Goal: Information Seeking & Learning: Stay updated

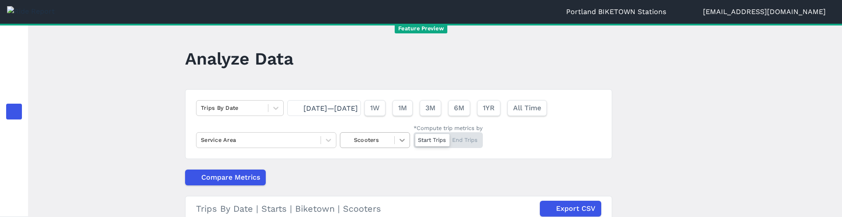
click at [395, 146] on div at bounding box center [401, 139] width 15 height 15
click at [372, 178] on div "E-Bikes" at bounding box center [375, 175] width 70 height 15
click at [402, 135] on div at bounding box center [401, 139] width 15 height 15
click at [379, 179] on div "Scooters" at bounding box center [375, 175] width 70 height 15
click at [399, 134] on div at bounding box center [401, 139] width 15 height 15
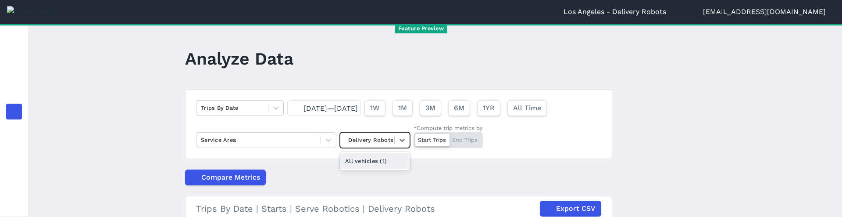
drag, startPoint x: 385, startPoint y: 158, endPoint x: 388, endPoint y: 154, distance: 4.7
click at [385, 158] on div "All vehicles (1)" at bounding box center [375, 160] width 70 height 15
click at [400, 142] on icon at bounding box center [402, 139] width 9 height 9
click at [352, 162] on div "Delivery Robots" at bounding box center [375, 160] width 70 height 15
click at [398, 142] on icon at bounding box center [402, 139] width 9 height 9
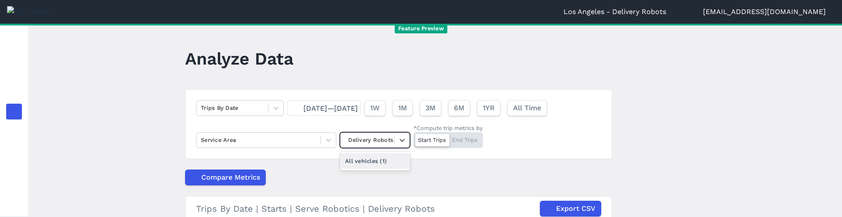
click at [363, 162] on div "All vehicles (1)" at bounding box center [375, 160] width 70 height 15
click at [400, 138] on icon at bounding box center [402, 139] width 9 height 9
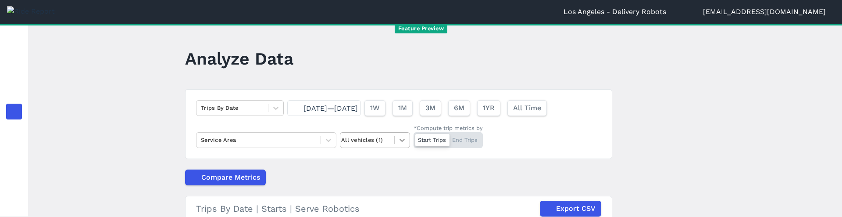
click at [402, 133] on div at bounding box center [401, 139] width 15 height 15
click at [400, 142] on icon at bounding box center [402, 139] width 9 height 9
click at [398, 138] on icon at bounding box center [402, 139] width 9 height 9
click at [368, 139] on div at bounding box center [367, 140] width 52 height 10
click at [378, 139] on div at bounding box center [367, 140] width 52 height 10
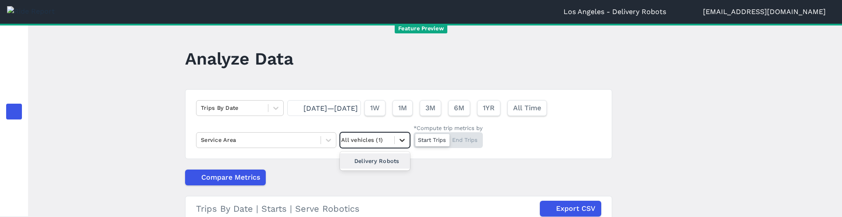
click at [401, 139] on icon at bounding box center [402, 139] width 9 height 9
click at [403, 140] on icon at bounding box center [402, 139] width 9 height 9
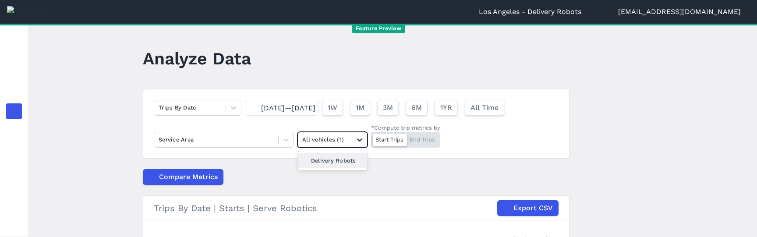
click at [363, 140] on div at bounding box center [359, 139] width 15 height 15
click at [326, 162] on div "Delivery Robots" at bounding box center [333, 160] width 70 height 15
click at [359, 142] on icon at bounding box center [359, 139] width 9 height 9
click at [345, 161] on div "All vehicles (1)" at bounding box center [333, 160] width 70 height 15
drag, startPoint x: 355, startPoint y: 141, endPoint x: 352, endPoint y: 149, distance: 8.3
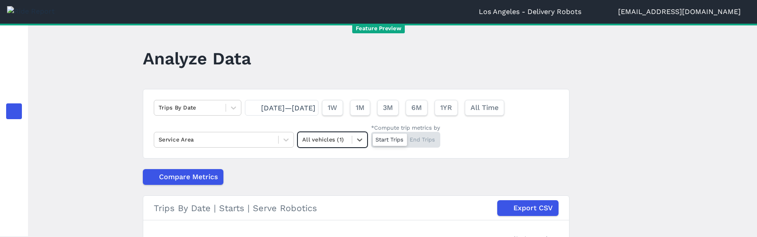
click at [355, 141] on icon at bounding box center [359, 139] width 9 height 9
click at [341, 162] on div "Delivery Robots" at bounding box center [333, 160] width 70 height 15
click at [358, 142] on icon at bounding box center [359, 139] width 9 height 9
click at [319, 164] on div "All vehicles (1)" at bounding box center [333, 160] width 70 height 15
click at [355, 142] on icon at bounding box center [359, 139] width 9 height 9
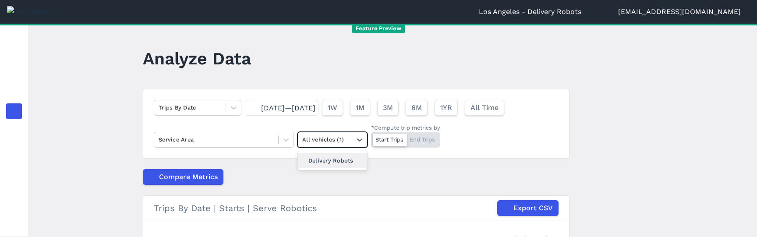
click at [342, 160] on div "Delivery Robots" at bounding box center [333, 160] width 70 height 15
click at [358, 144] on icon at bounding box center [359, 139] width 9 height 9
drag, startPoint x: 334, startPoint y: 160, endPoint x: 338, endPoint y: 158, distance: 4.9
click at [333, 160] on div "All vehicles (1)" at bounding box center [333, 160] width 70 height 15
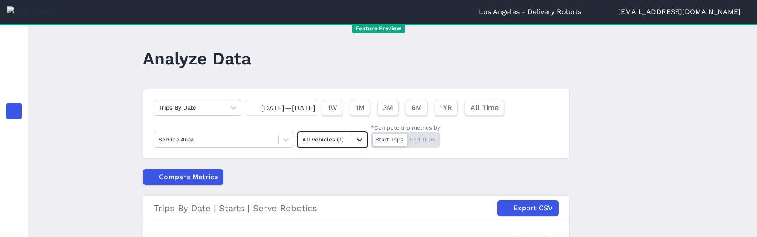
click at [360, 139] on icon at bounding box center [359, 139] width 9 height 9
click at [345, 160] on div "Delivery Robots" at bounding box center [333, 160] width 70 height 15
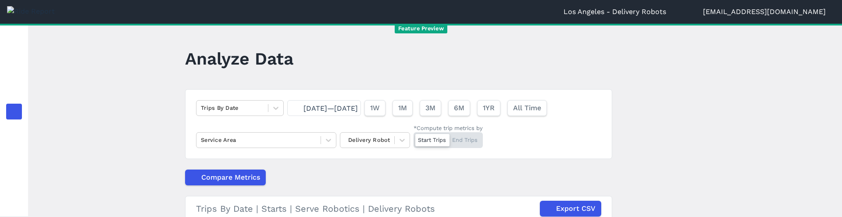
drag, startPoint x: 639, startPoint y: 40, endPoint x: 484, endPoint y: 99, distance: 165.5
click at [639, 40] on main "Analyze Data Trips By Date [DATE]—[DATE] 1W 1M 3M 6M 1YR All Time Service Area …" at bounding box center [435, 120] width 814 height 193
click at [398, 139] on icon at bounding box center [402, 139] width 9 height 9
click at [383, 160] on div "All vehicles (1)" at bounding box center [375, 160] width 70 height 15
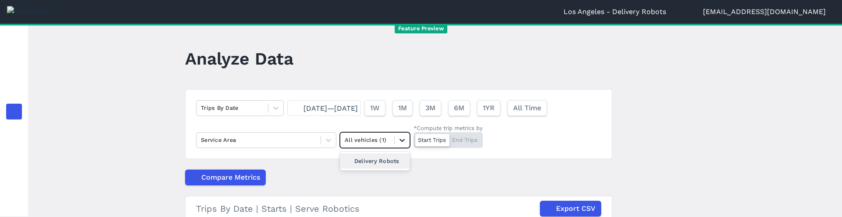
click at [398, 144] on div at bounding box center [401, 139] width 15 height 15
click at [387, 160] on div "Delivery Robots" at bounding box center [375, 160] width 70 height 15
drag, startPoint x: 664, startPoint y: 142, endPoint x: 652, endPoint y: 139, distance: 12.3
click at [662, 141] on main "Analyze Data Trips By Date [DATE]—[DATE] 1W 1M 3M 6M 1YR All Time Service Area …" at bounding box center [435, 120] width 814 height 193
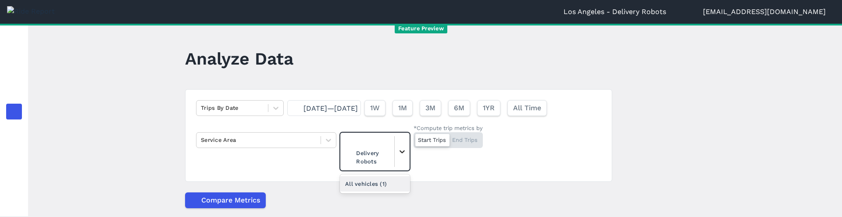
click at [399, 152] on icon at bounding box center [401, 151] width 5 height 3
click at [385, 181] on div "All vehicles (1)" at bounding box center [375, 183] width 70 height 15
click at [400, 151] on icon at bounding box center [402, 151] width 9 height 9
click at [375, 183] on div "Delivery Robots" at bounding box center [375, 183] width 70 height 15
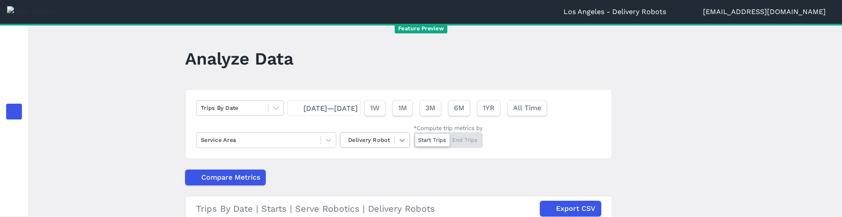
click at [402, 139] on icon at bounding box center [402, 139] width 9 height 9
click at [385, 159] on div "All vehicles (1)" at bounding box center [375, 160] width 70 height 15
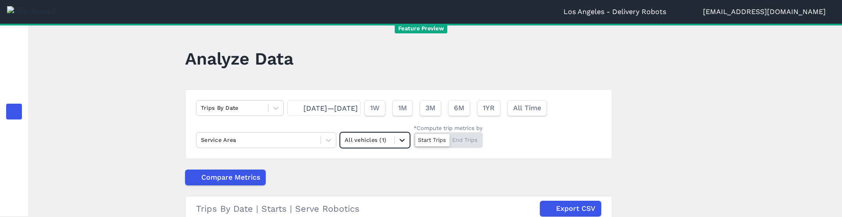
click at [400, 139] on icon at bounding box center [401, 140] width 5 height 3
click at [374, 161] on div "Delivery Robots" at bounding box center [375, 160] width 70 height 15
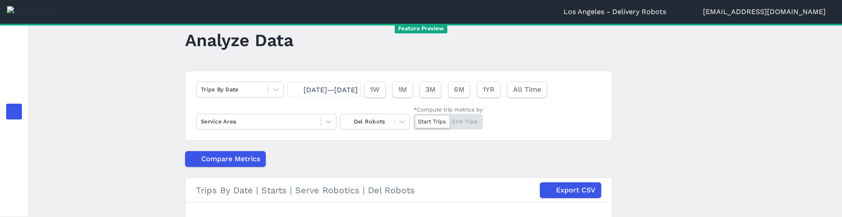
scroll to position [33, 0]
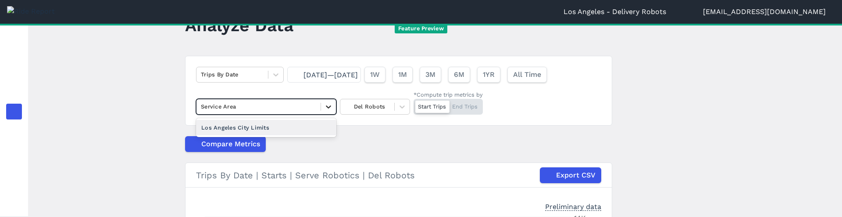
click at [326, 106] on icon at bounding box center [328, 106] width 5 height 3
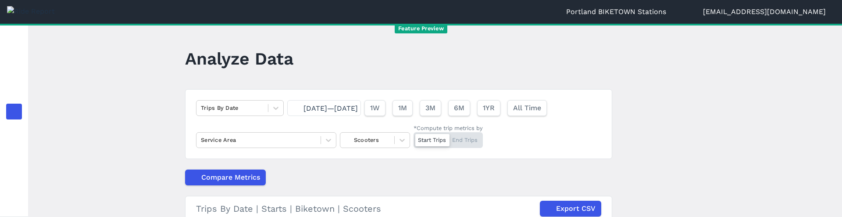
click at [663, 158] on main "Analyze Data Trips By Date Sep 7, 2025—Sep 21, 2025 1W 1M 3M 6M 1YR All Time Se…" at bounding box center [435, 120] width 814 height 193
click at [406, 140] on icon at bounding box center [402, 139] width 9 height 9
click at [400, 175] on div "E-Bikes" at bounding box center [375, 175] width 70 height 15
click at [405, 143] on icon at bounding box center [402, 139] width 9 height 9
click at [401, 177] on div "Scooters" at bounding box center [375, 175] width 70 height 15
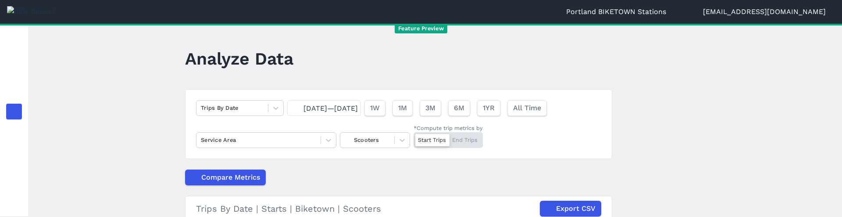
drag, startPoint x: 622, startPoint y: 102, endPoint x: 576, endPoint y: 195, distance: 104.1
click at [622, 103] on main "Analyze Data Trips By Date Sep 7, 2025—Sep 21, 2025 1W 1M 3M 6M 1YR All Time Se…" at bounding box center [435, 120] width 814 height 193
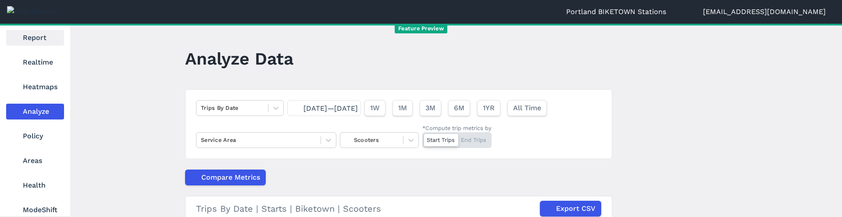
click at [23, 37] on link "Report" at bounding box center [35, 38] width 58 height 16
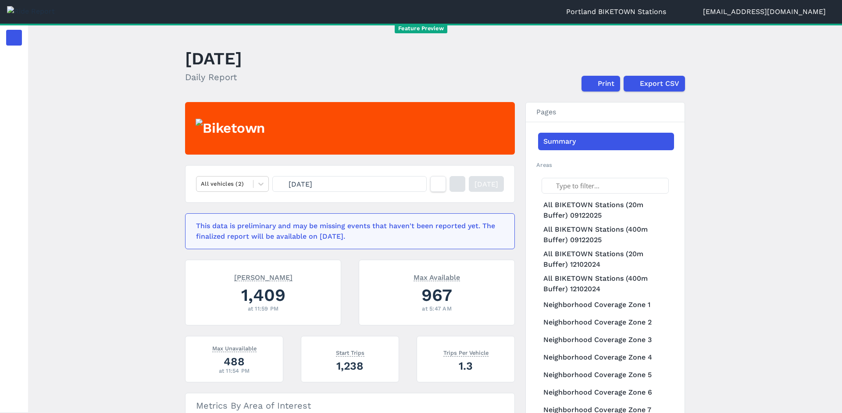
click at [366, 187] on button "[DATE]" at bounding box center [349, 184] width 154 height 16
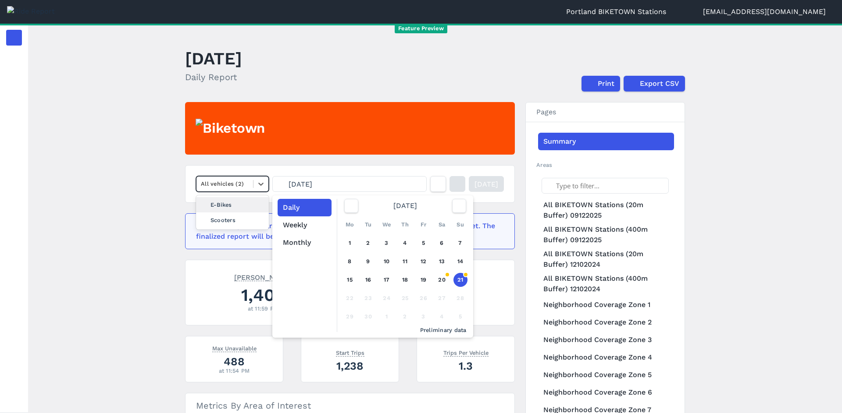
click at [243, 188] on div at bounding box center [225, 184] width 48 height 10
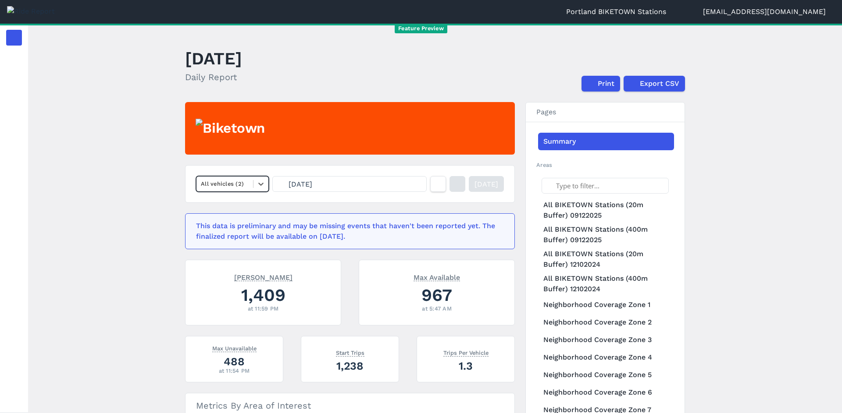
click at [243, 188] on div at bounding box center [225, 184] width 48 height 10
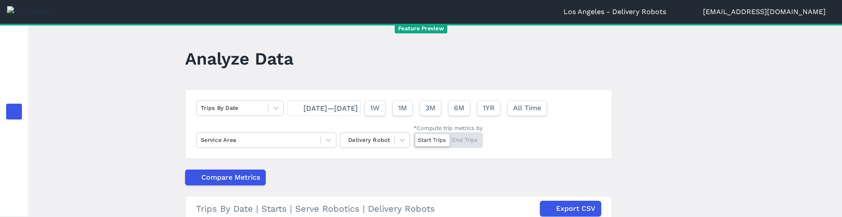
scroll to position [33, 0]
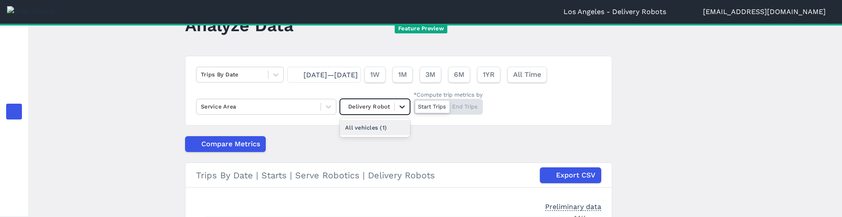
click at [406, 108] on icon at bounding box center [402, 106] width 9 height 9
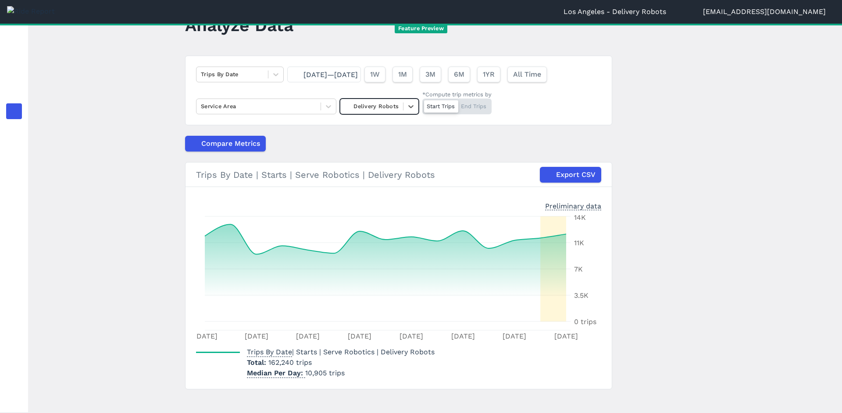
click at [702, 152] on main "Analyze Data Trips By Date Sep 7, 2025—Sep 21, 2025 1W 1M 3M 6M 1YR All Time Se…" at bounding box center [435, 219] width 814 height 390
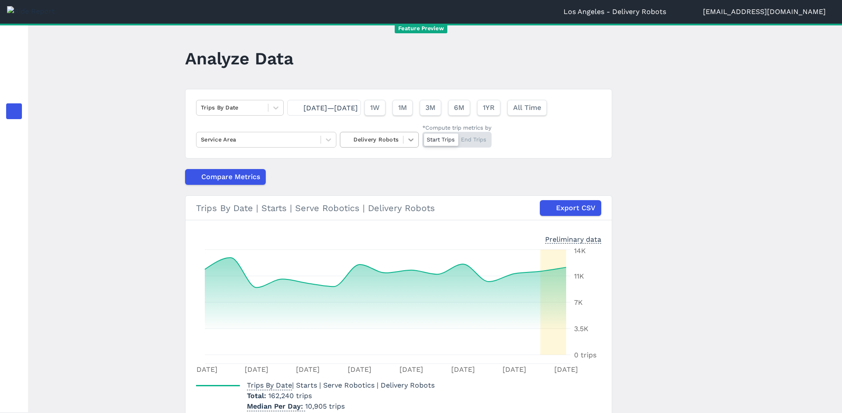
click at [411, 138] on icon at bounding box center [410, 139] width 9 height 9
click at [397, 165] on div "All vehicles (1)" at bounding box center [379, 160] width 79 height 15
drag, startPoint x: 407, startPoint y: 142, endPoint x: 397, endPoint y: 163, distance: 23.3
click at [407, 142] on icon at bounding box center [410, 139] width 9 height 9
click at [396, 164] on div "Delivery Robots" at bounding box center [379, 160] width 79 height 15
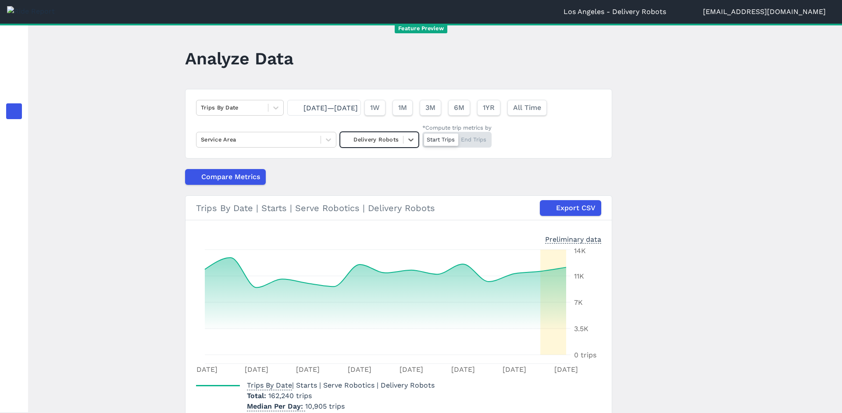
click at [641, 165] on main "Analyze Data Trips By Date [DATE]—[DATE] 1W 1M 3M 6M 1YR All Time Service Area …" at bounding box center [435, 219] width 814 height 390
click at [408, 139] on icon at bounding box center [410, 139] width 9 height 9
click at [389, 163] on div "All vehicles (1)" at bounding box center [379, 160] width 79 height 15
click at [409, 139] on icon at bounding box center [410, 140] width 5 height 3
click at [376, 162] on div "Delivery Robots" at bounding box center [379, 160] width 79 height 15
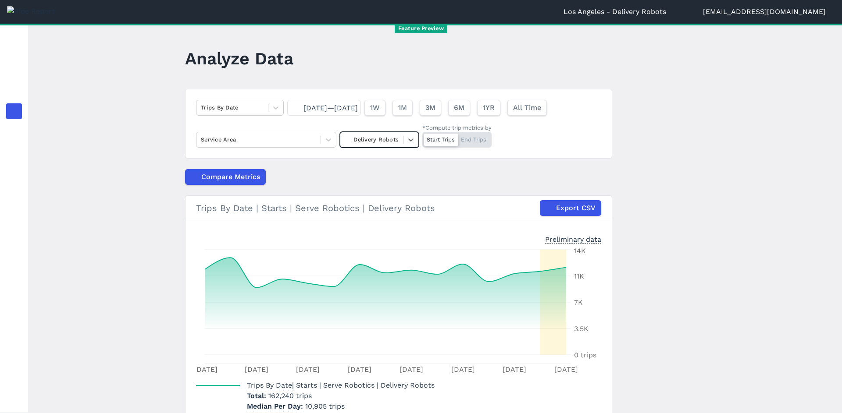
click at [378, 167] on article "Trips By Date [DATE]—[DATE] 1W 1M 3M 6M 1YR All Time Service Area option Delive…" at bounding box center [398, 256] width 427 height 334
click at [412, 140] on div at bounding box center [410, 139] width 15 height 15
click at [396, 156] on div "All vehicles (1)" at bounding box center [379, 160] width 79 height 15
click at [403, 146] on div at bounding box center [410, 139] width 15 height 15
click at [403, 161] on div "Delivery Robots" at bounding box center [379, 160] width 79 height 15
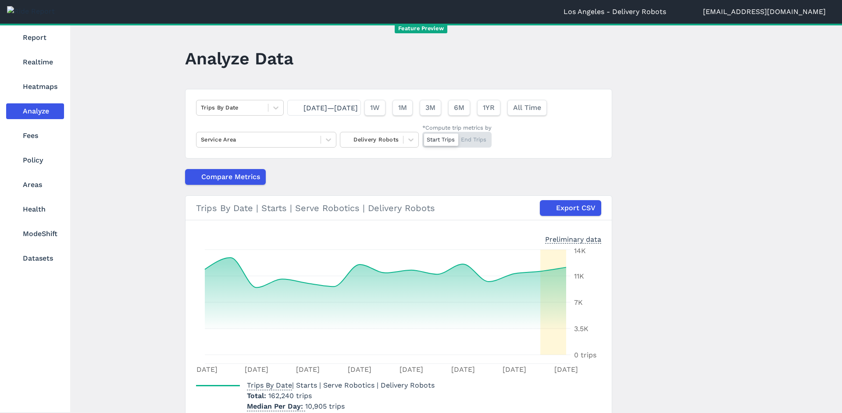
click at [32, 70] on nav "Report Realtime Heatmaps Analyze Fees Policy Areas Health ModeShift Datasets" at bounding box center [35, 148] width 70 height 249
click at [34, 66] on link "Realtime" at bounding box center [35, 62] width 58 height 16
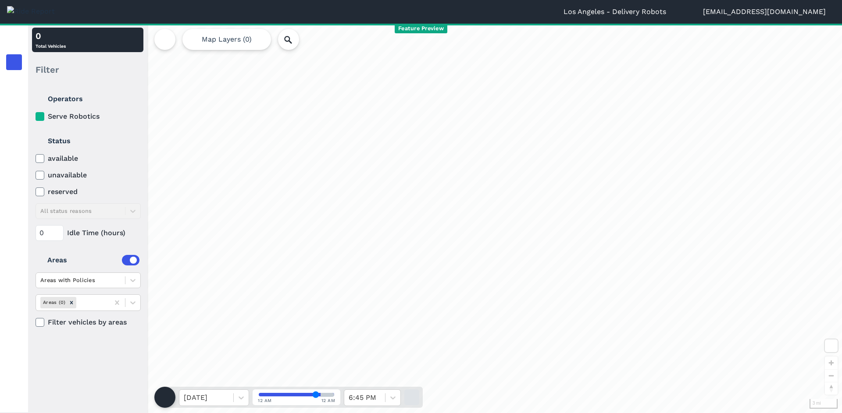
click at [319, 167] on div "loading" at bounding box center [435, 219] width 814 height 390
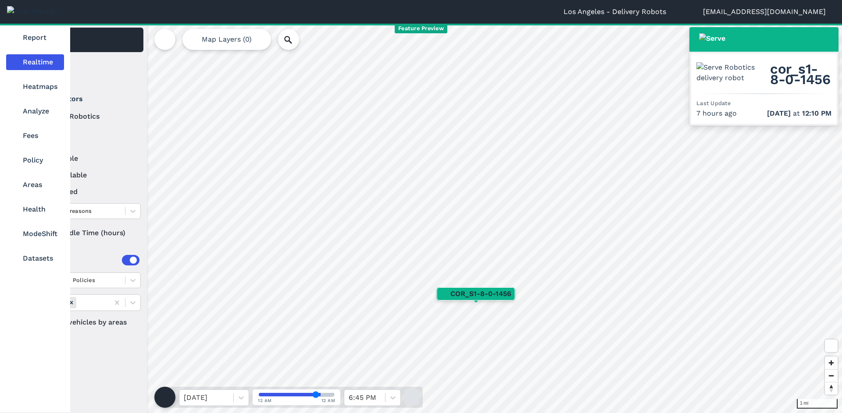
click at [41, 76] on nav "Report Realtime Heatmaps Analyze Fees Policy Areas Health ModeShift Datasets" at bounding box center [35, 148] width 70 height 249
click at [40, 84] on link "Heatmaps" at bounding box center [35, 87] width 58 height 16
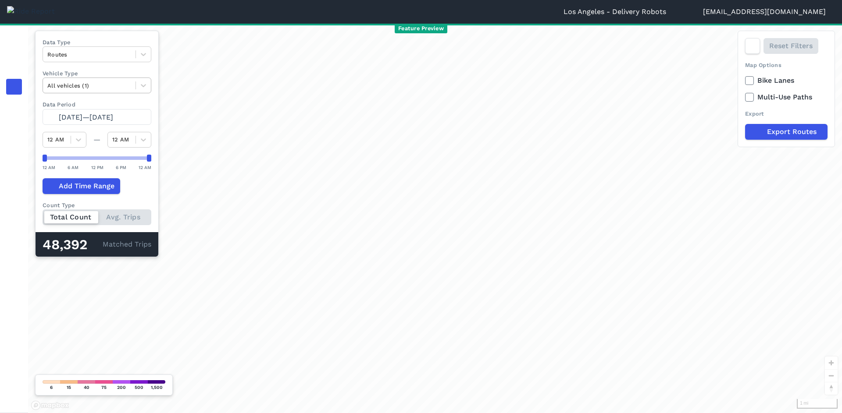
click at [124, 87] on div at bounding box center [89, 86] width 84 height 10
click at [127, 104] on div "Delivery Robots" at bounding box center [97, 106] width 109 height 15
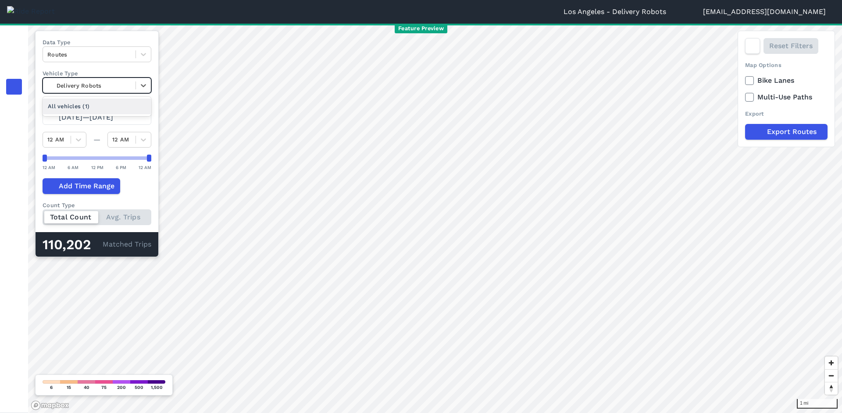
click at [125, 84] on div at bounding box center [89, 86] width 84 height 10
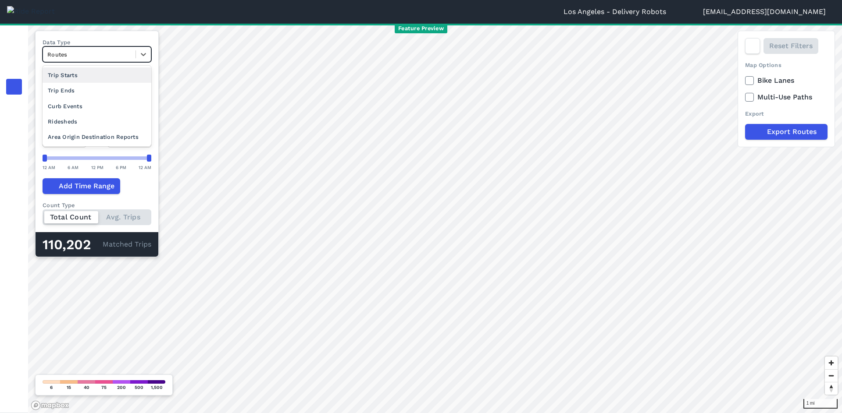
click at [103, 53] on div at bounding box center [89, 55] width 84 height 10
click at [112, 88] on div "Trip Ends" at bounding box center [97, 90] width 109 height 15
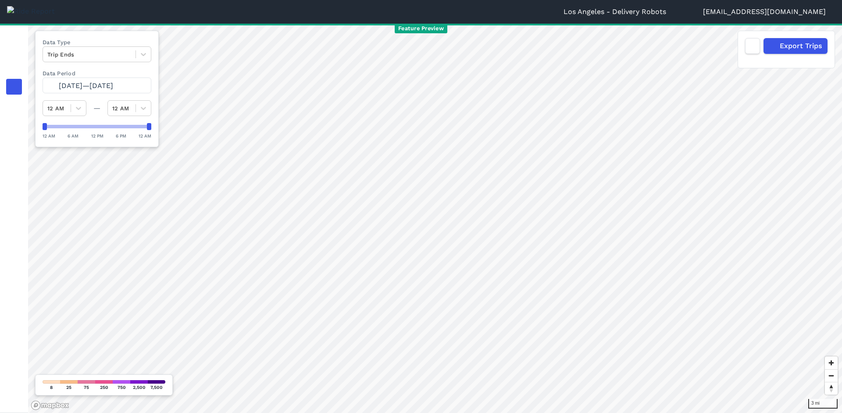
click at [104, 44] on label "Data Type" at bounding box center [97, 42] width 109 height 8
click at [107, 52] on div at bounding box center [89, 55] width 84 height 10
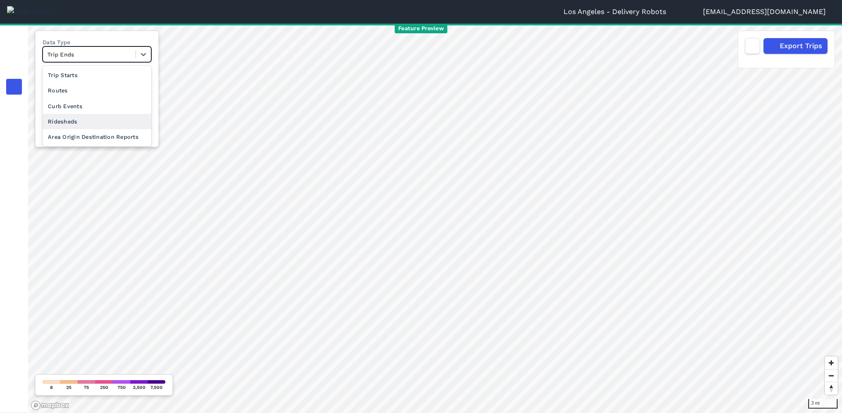
click at [131, 116] on div "Ridesheds" at bounding box center [97, 121] width 109 height 15
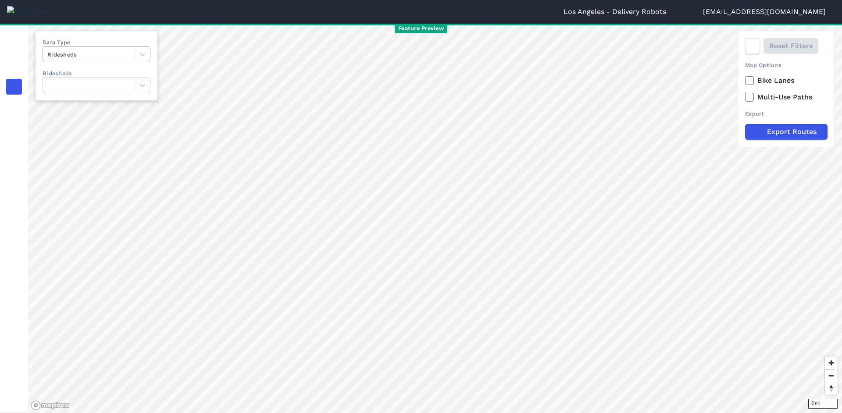
click at [131, 54] on div "Ridesheds" at bounding box center [89, 55] width 92 height 14
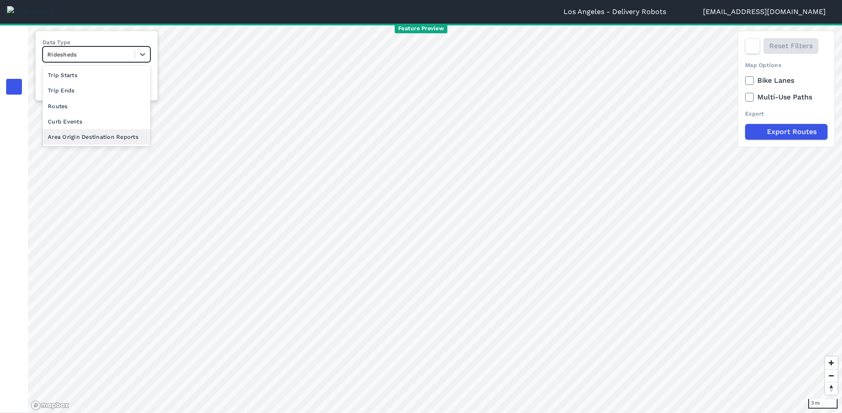
click at [93, 138] on div "Area Origin Destination Reports" at bounding box center [97, 136] width 108 height 15
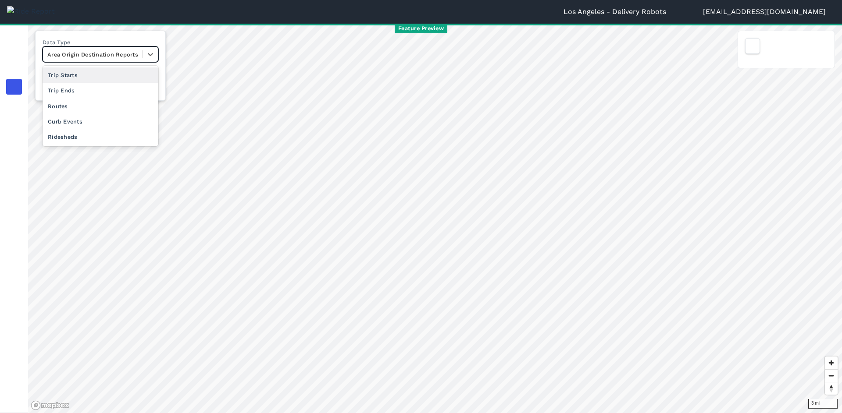
click at [110, 53] on div at bounding box center [92, 55] width 91 height 10
click at [86, 124] on div "Curb Events" at bounding box center [101, 121] width 116 height 15
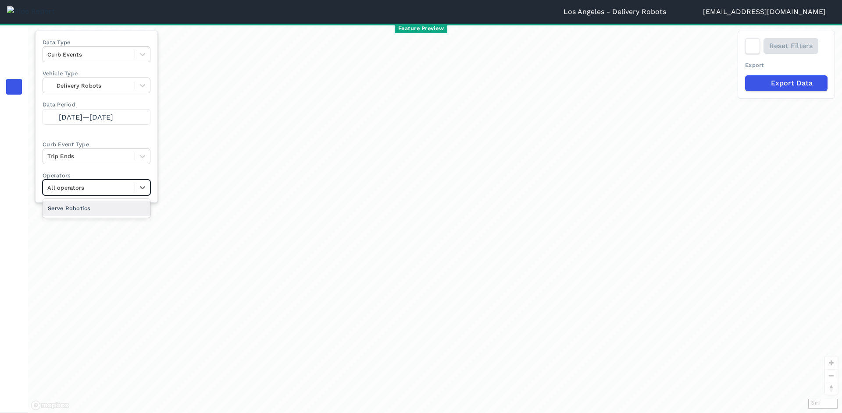
click at [77, 195] on div "All operators" at bounding box center [97, 188] width 108 height 16
click at [82, 160] on div at bounding box center [88, 156] width 83 height 10
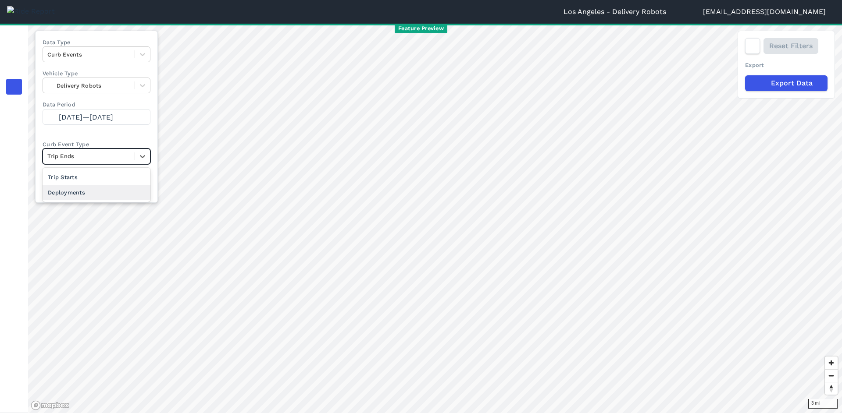
click at [85, 191] on div "Deployments" at bounding box center [97, 192] width 108 height 15
click at [102, 156] on div at bounding box center [88, 156] width 83 height 10
click at [104, 182] on div "Trip Starts" at bounding box center [97, 177] width 108 height 15
click at [750, 45] on icon "button" at bounding box center [751, 46] width 9 height 9
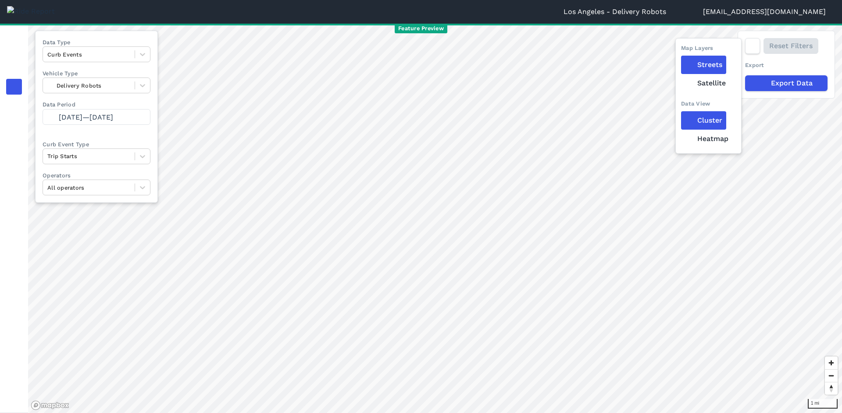
click at [700, 143] on label "Heatmap" at bounding box center [706, 139] width 51 height 18
click at [681, 50] on input "Heatmap" at bounding box center [681, 47] width 0 height 6
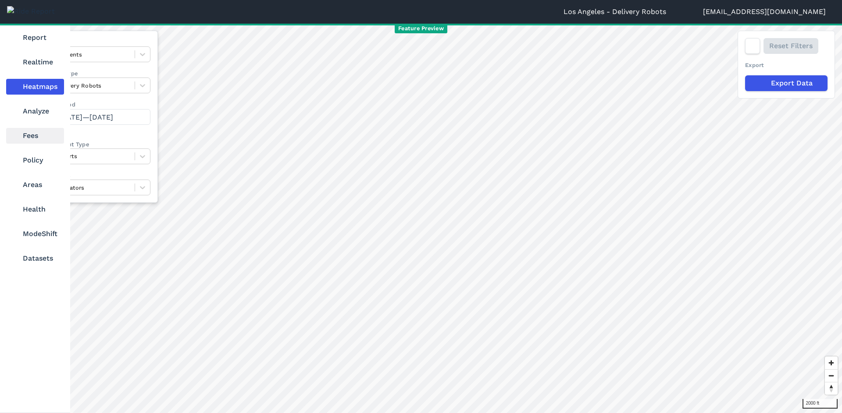
click at [33, 139] on link "Fees" at bounding box center [35, 136] width 58 height 16
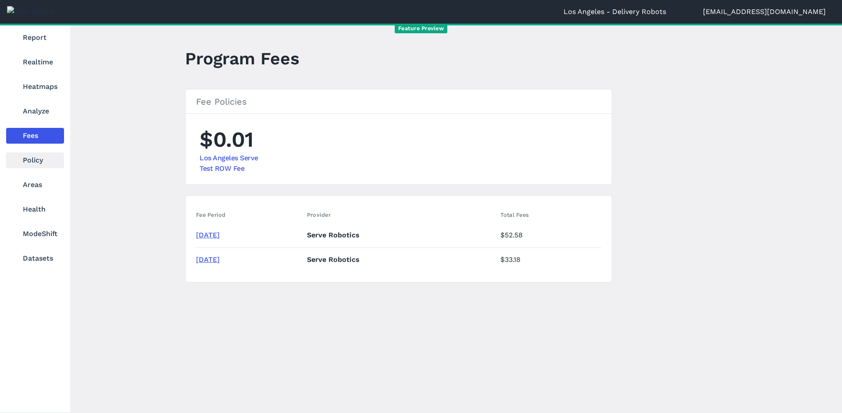
click at [33, 157] on link "Policy" at bounding box center [35, 161] width 58 height 16
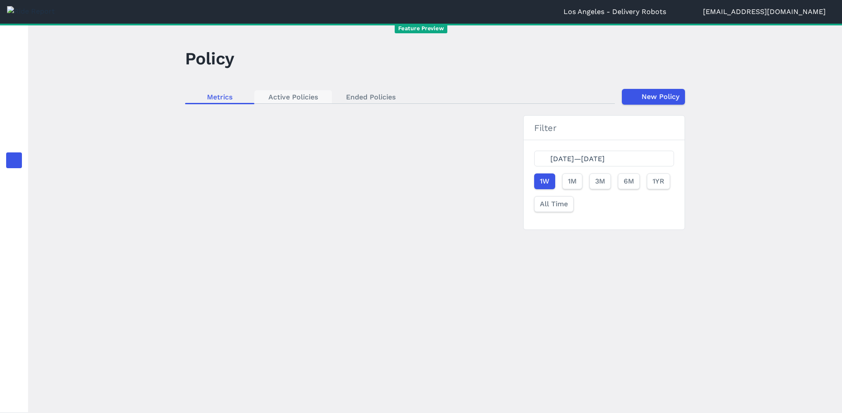
click at [284, 97] on link "Active Policies" at bounding box center [293, 96] width 78 height 13
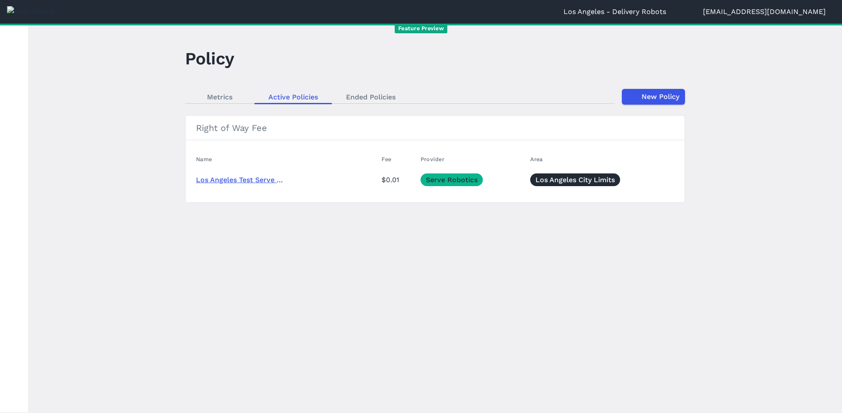
click at [246, 179] on link "Los Angeles Test Serve ROW Fee" at bounding box center [252, 180] width 112 height 8
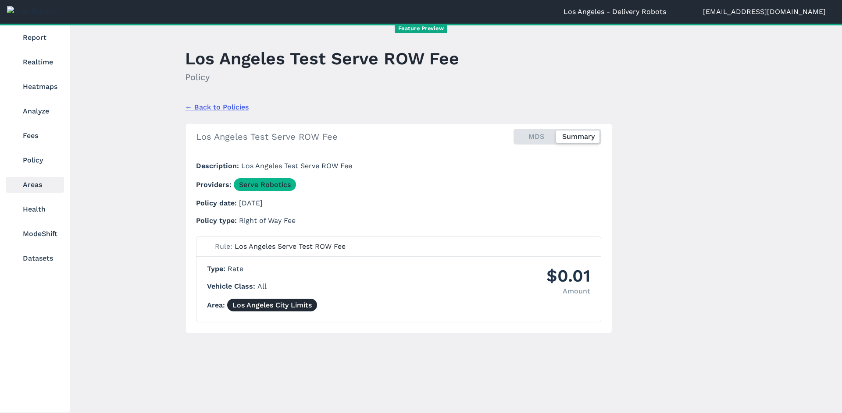
click at [32, 188] on link "Areas" at bounding box center [35, 185] width 58 height 16
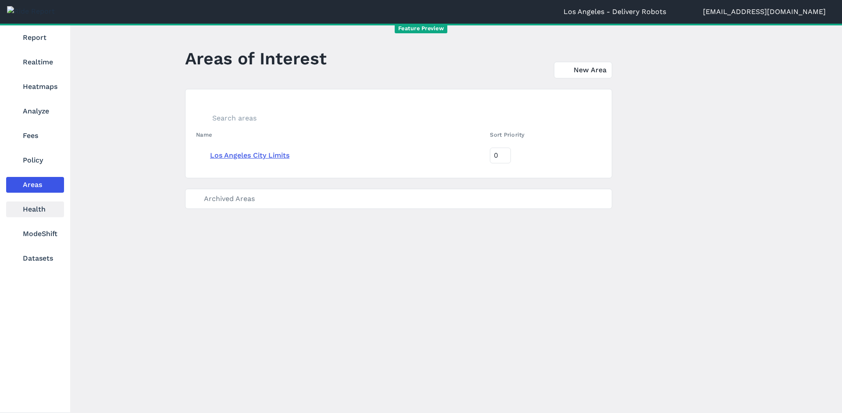
click at [36, 213] on link "Health" at bounding box center [35, 210] width 58 height 16
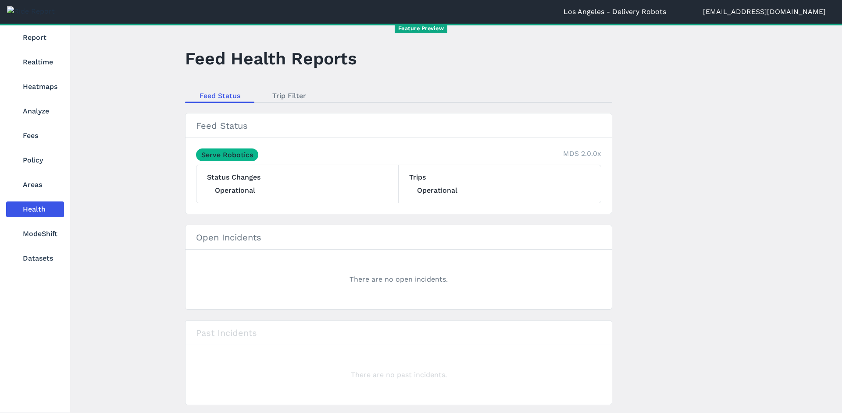
click at [36, 224] on nav "Report Realtime Heatmaps Analyze Fees Policy Areas Health ModeShift Datasets" at bounding box center [35, 148] width 70 height 249
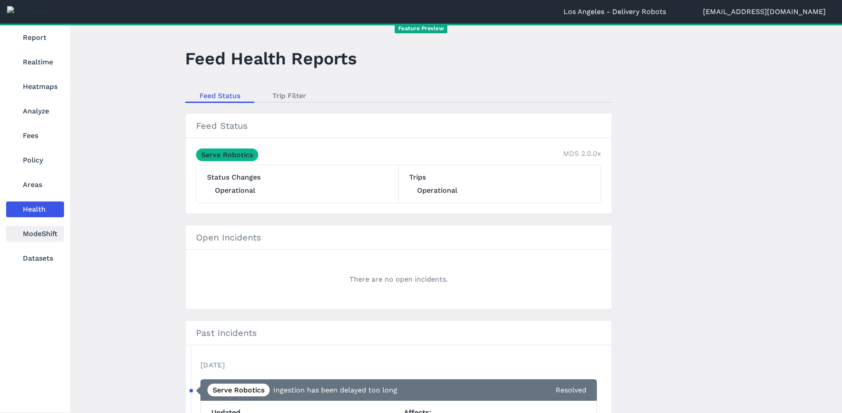
click at [37, 238] on link "ModeShift" at bounding box center [35, 234] width 58 height 16
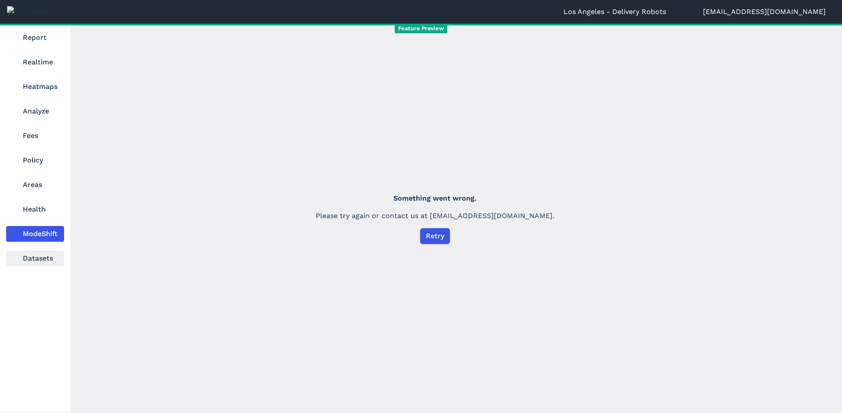
click at [46, 261] on link "Datasets" at bounding box center [35, 259] width 58 height 16
click at [48, 88] on link "Heatmaps" at bounding box center [35, 87] width 58 height 16
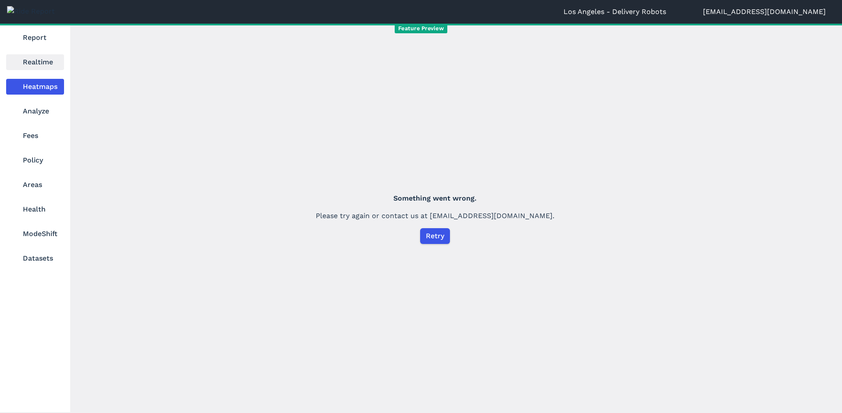
click at [46, 60] on link "Realtime" at bounding box center [35, 62] width 58 height 16
click at [37, 34] on link "Report" at bounding box center [35, 38] width 58 height 16
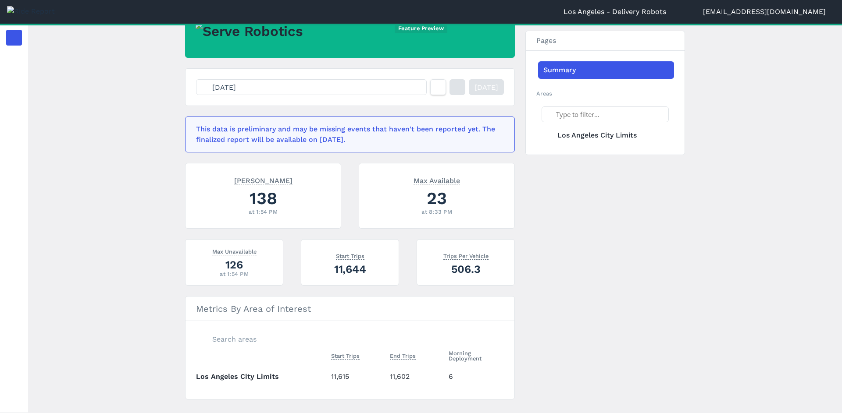
scroll to position [108, 0]
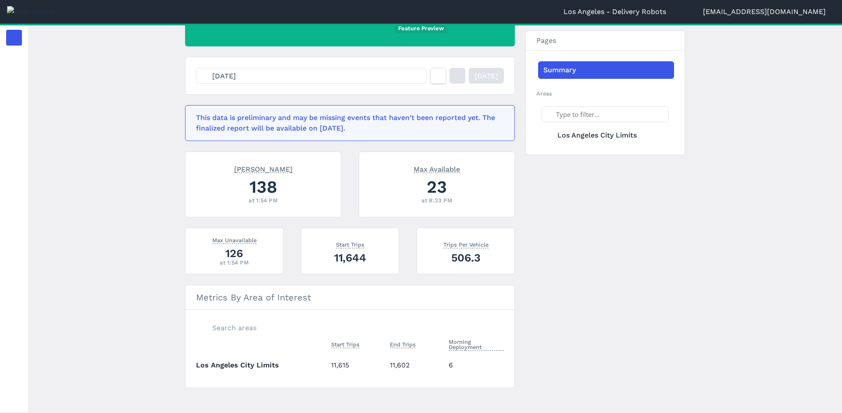
click at [361, 76] on button "[DATE]" at bounding box center [311, 76] width 231 height 16
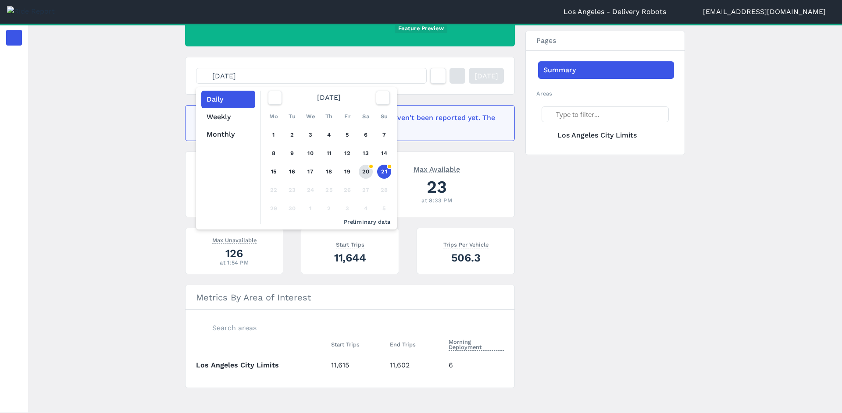
click at [362, 173] on link "20" at bounding box center [366, 172] width 14 height 14
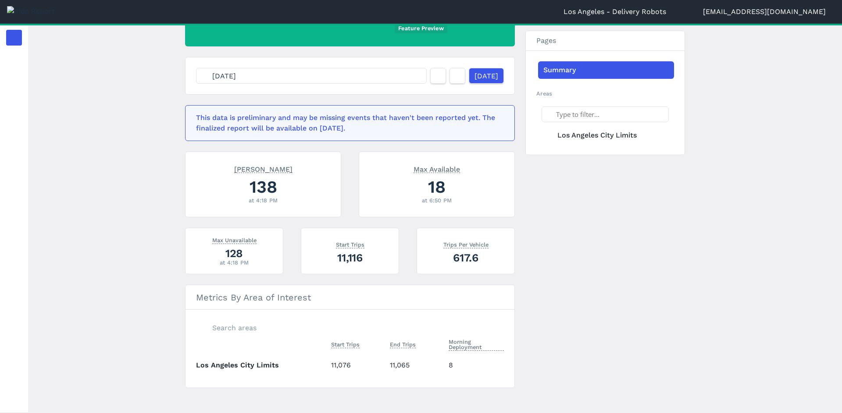
click at [581, 190] on div "[DATE] [DATE] This data is preliminary and may be missing events that haven't b…" at bounding box center [435, 191] width 500 height 394
